Goal: Information Seeking & Learning: Learn about a topic

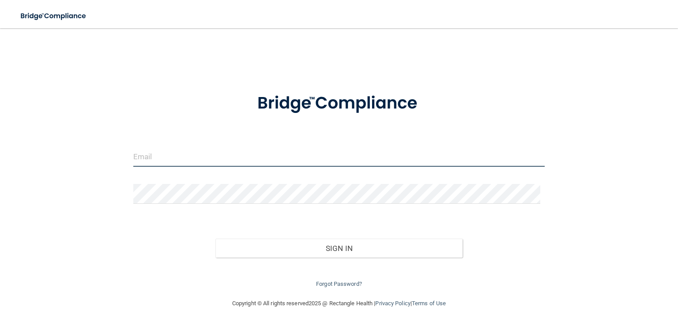
click at [185, 153] on input "email" at bounding box center [338, 157] width 411 height 20
type input "[EMAIL_ADDRESS][DOMAIN_NAME]"
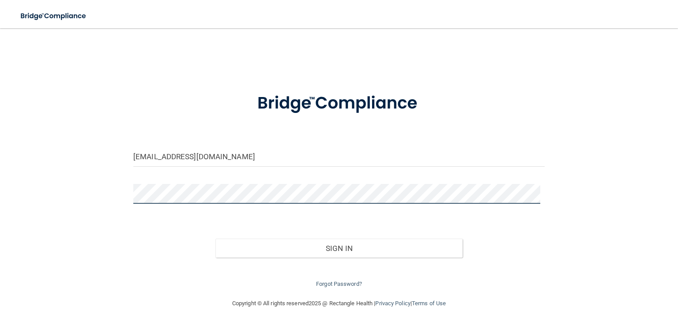
click at [215, 239] on button "Sign In" at bounding box center [338, 248] width 247 height 19
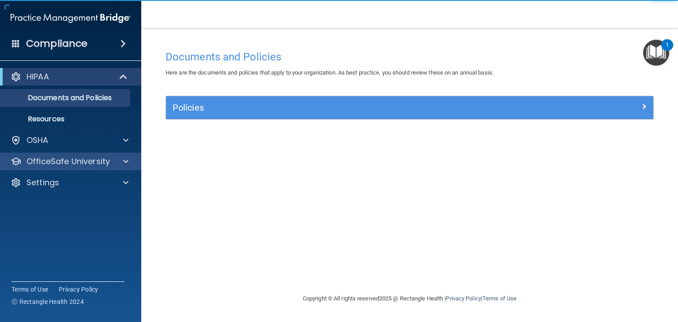
click at [47, 168] on div "OfficeSafe University" at bounding box center [71, 162] width 142 height 18
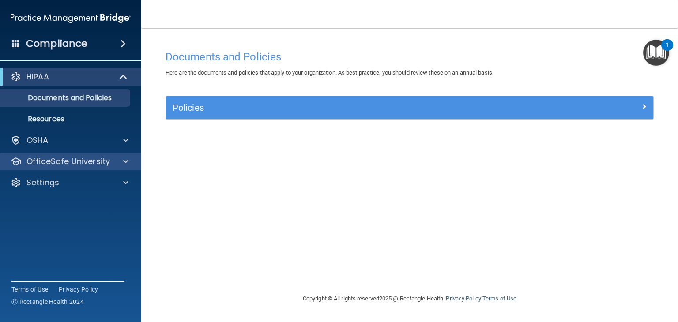
click at [47, 168] on div "OfficeSafe University" at bounding box center [71, 162] width 142 height 18
click at [109, 155] on div "OfficeSafe University" at bounding box center [71, 162] width 142 height 18
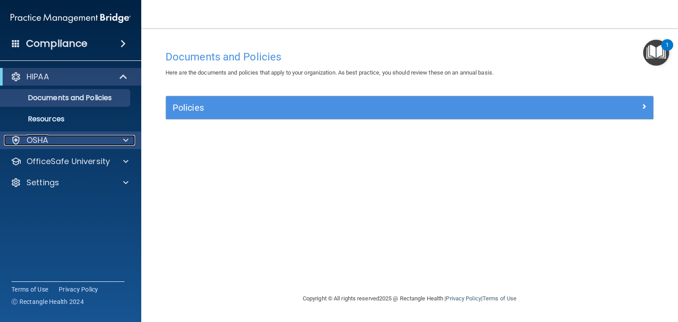
click at [117, 143] on div at bounding box center [124, 140] width 22 height 11
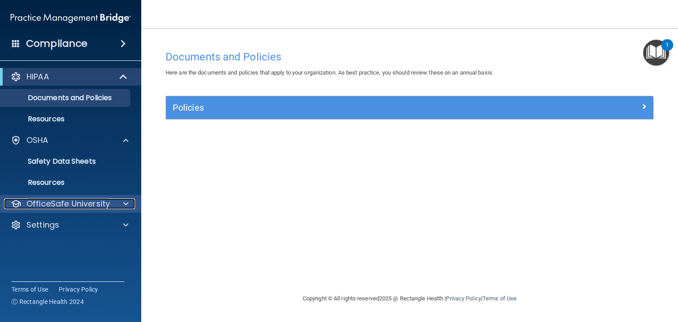
click at [111, 204] on div "OfficeSafe University" at bounding box center [58, 204] width 109 height 11
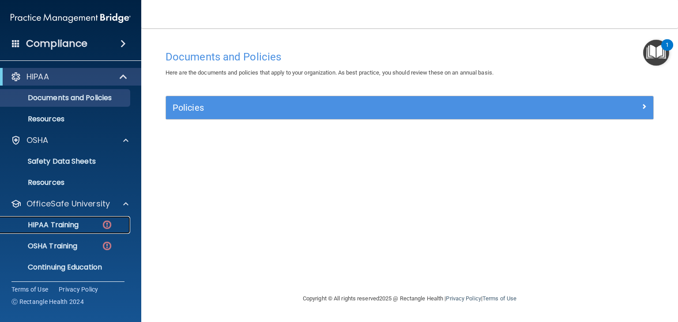
click at [83, 230] on link "HIPAA Training" at bounding box center [60, 225] width 139 height 18
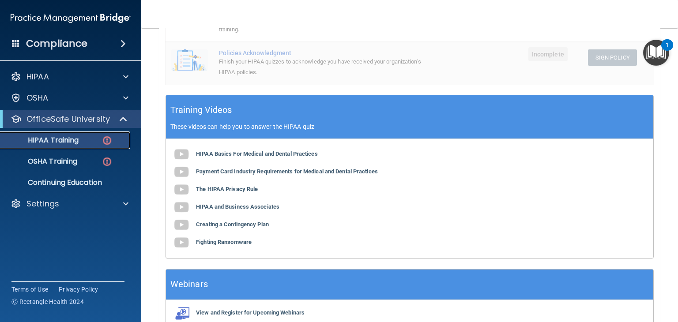
scroll to position [309, 0]
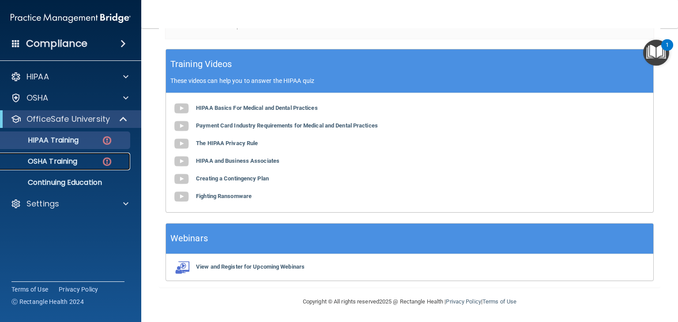
click at [63, 163] on p "OSHA Training" at bounding box center [42, 161] width 72 height 9
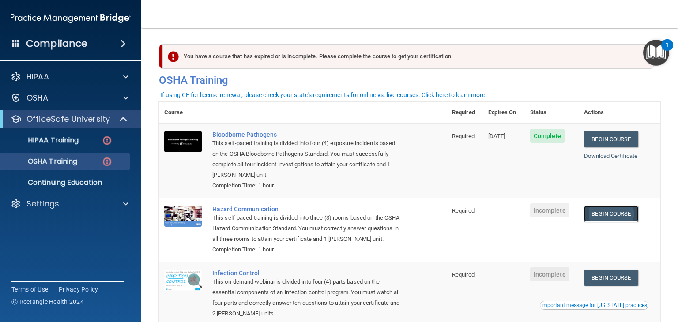
click at [638, 216] on link "Begin Course" at bounding box center [611, 214] width 54 height 16
